Goal: Navigation & Orientation: Find specific page/section

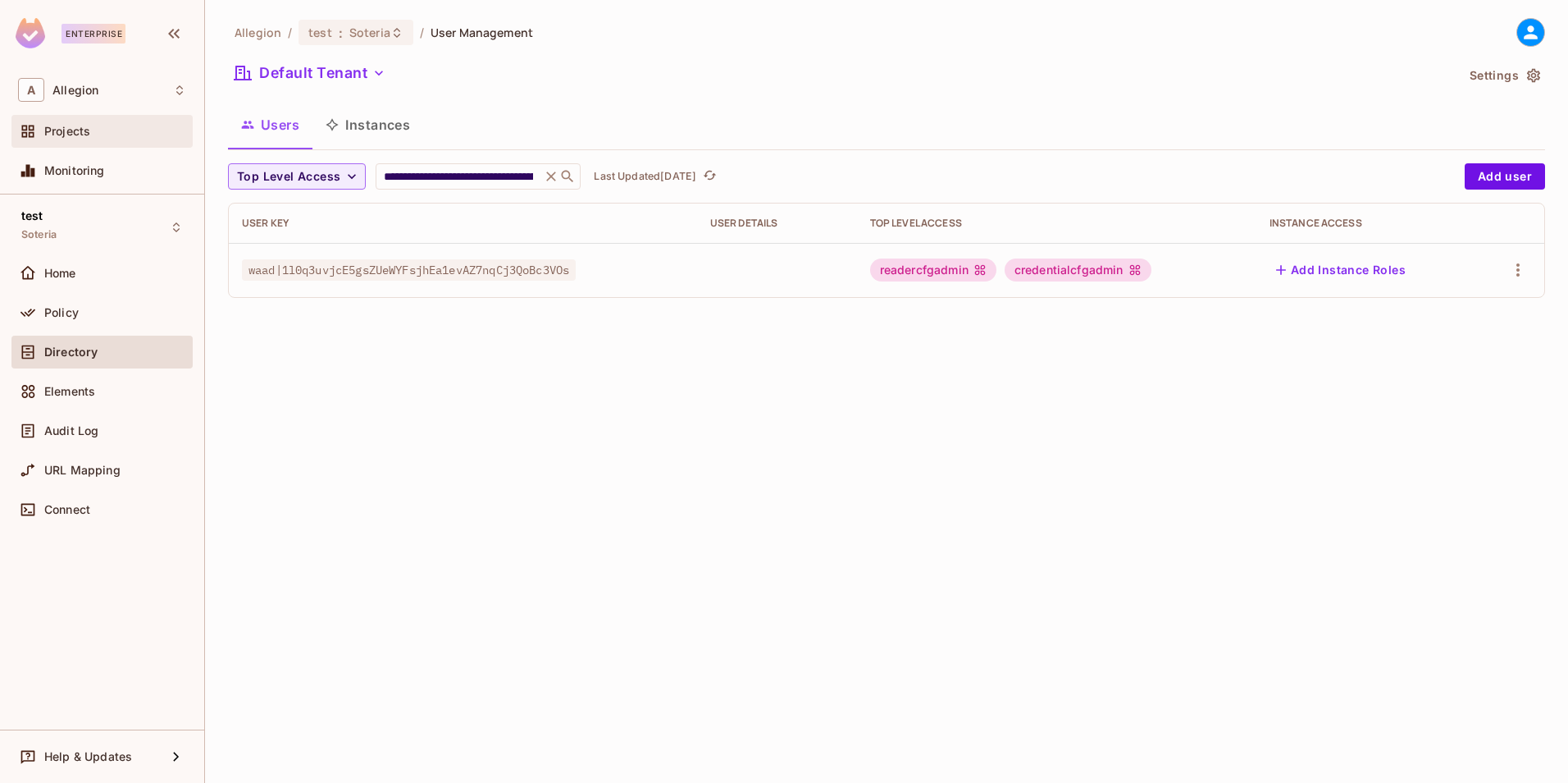
click at [83, 134] on span "Projects" at bounding box center [68, 131] width 46 height 13
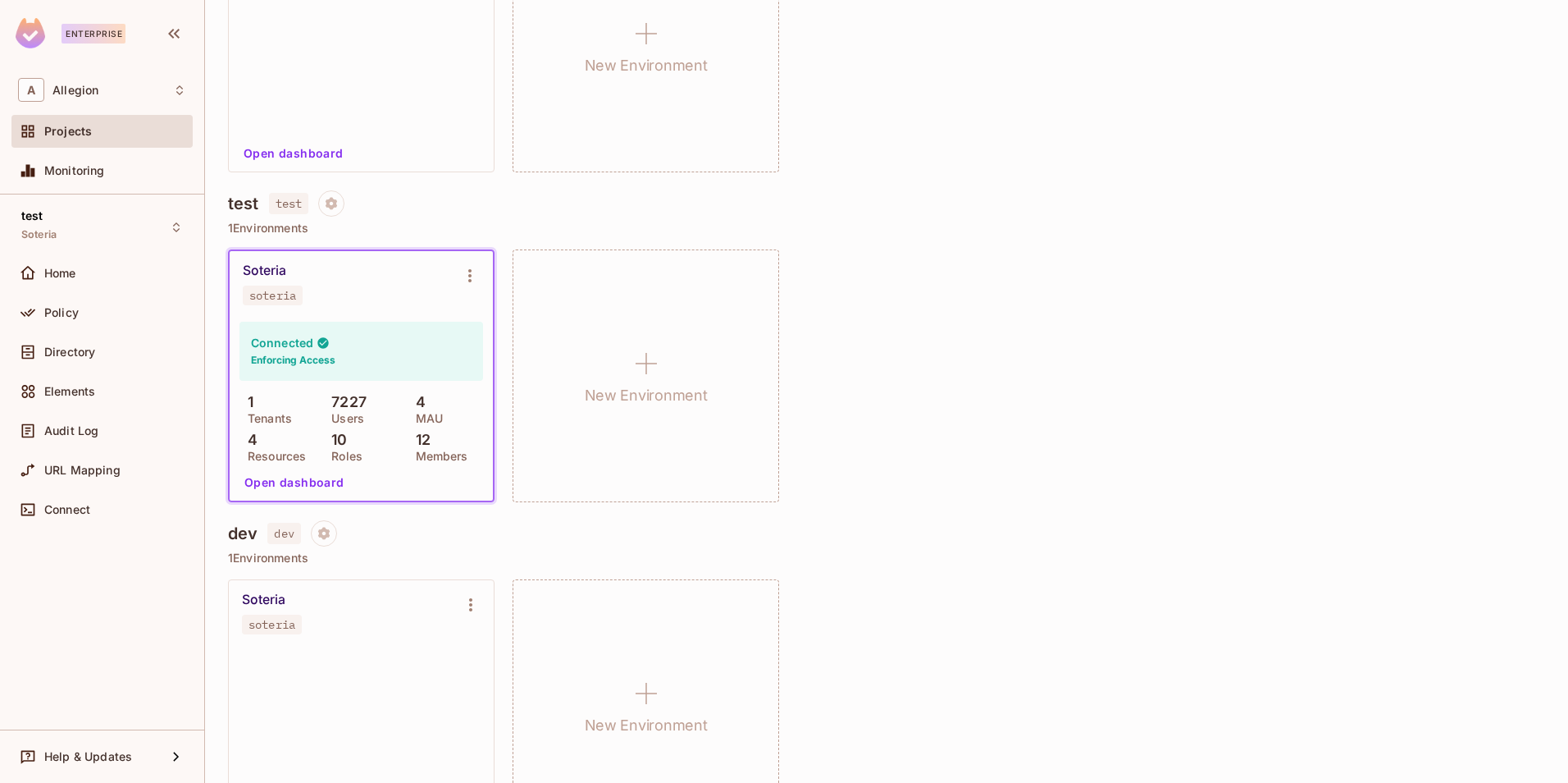
scroll to position [687, 0]
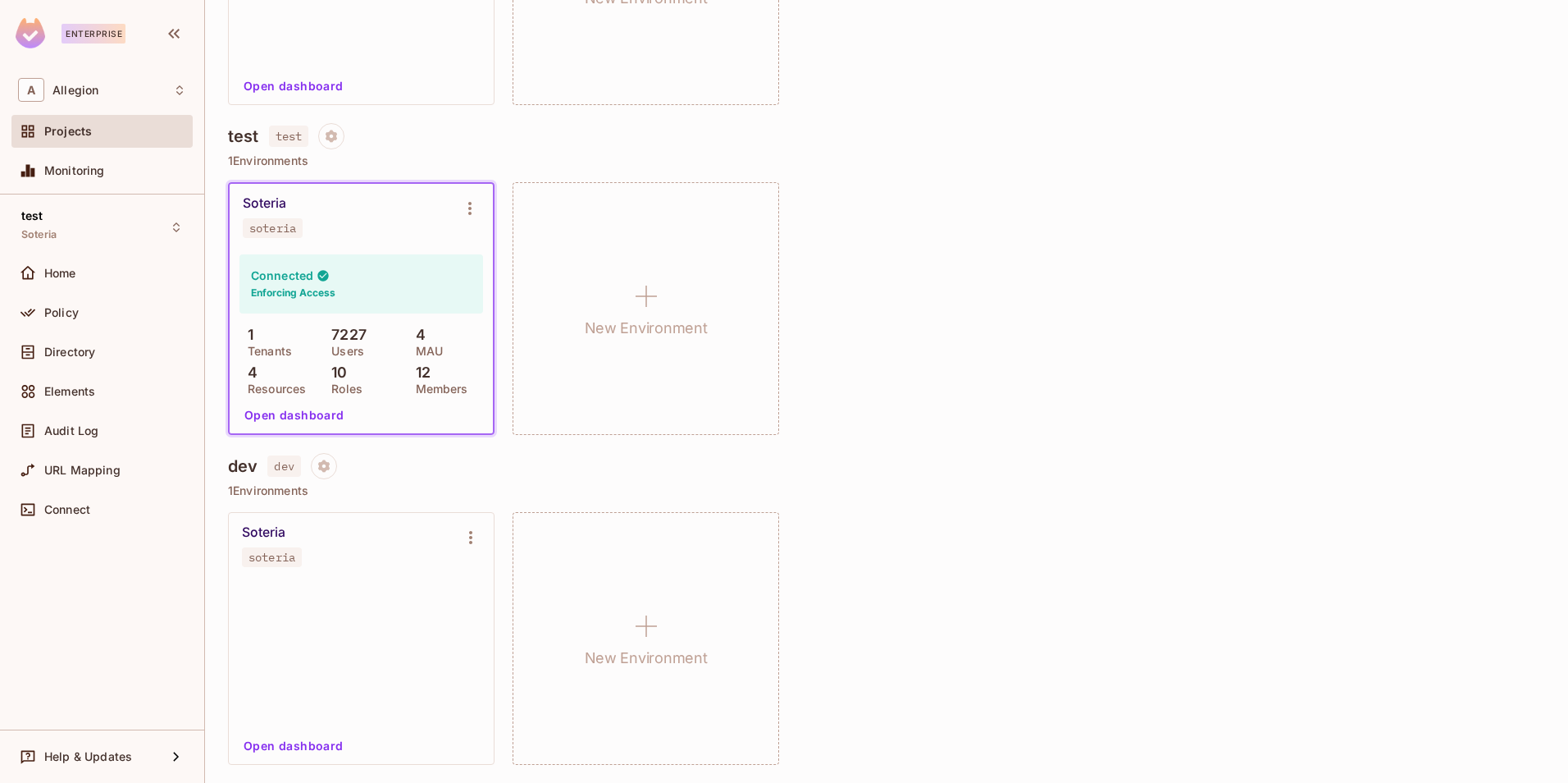
click at [280, 748] on button "Open dashboard" at bounding box center [294, 746] width 113 height 26
